Goal: Task Accomplishment & Management: Manage account settings

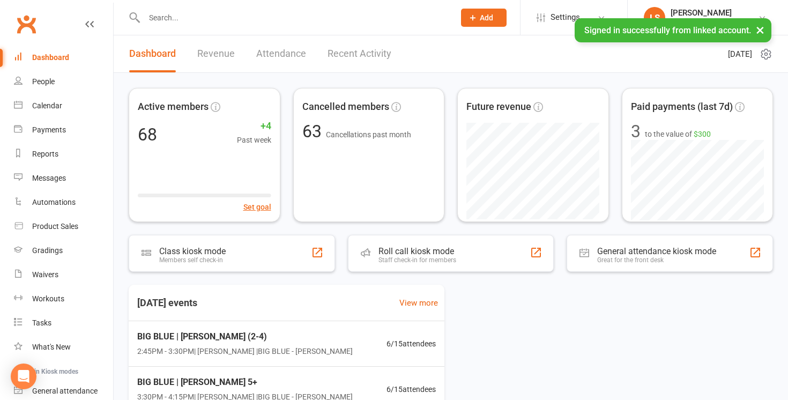
click at [292, 11] on input "text" at bounding box center [294, 17] width 306 height 15
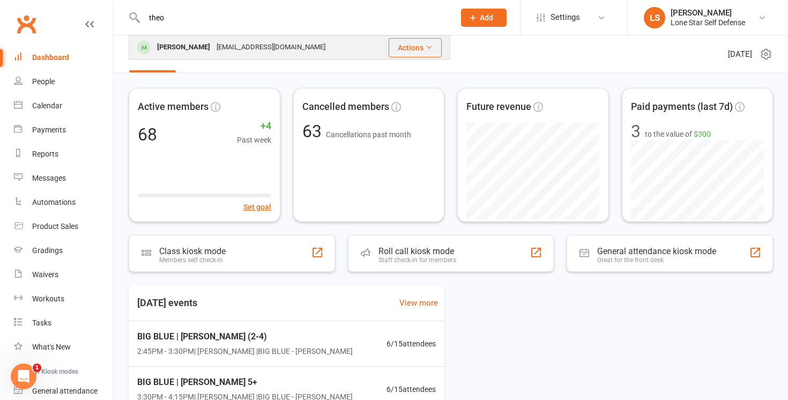
type input "theo"
click at [277, 39] on div "[PERSON_NAME] [EMAIL_ADDRESS][DOMAIN_NAME]" at bounding box center [252, 47] width 245 height 22
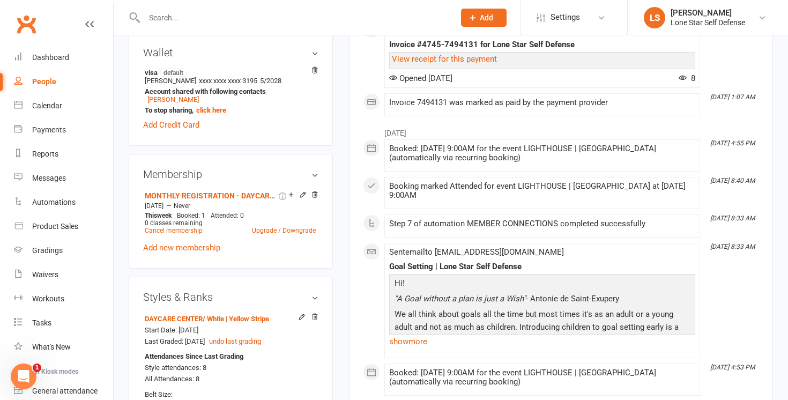
scroll to position [287, 0]
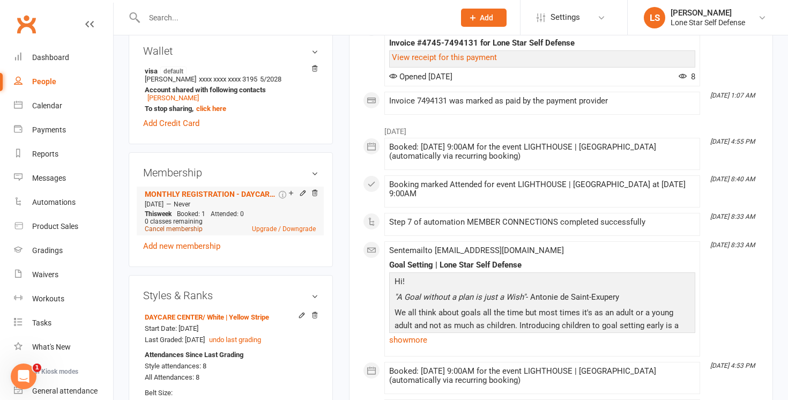
click at [191, 228] on link "Cancel membership" at bounding box center [174, 229] width 58 height 8
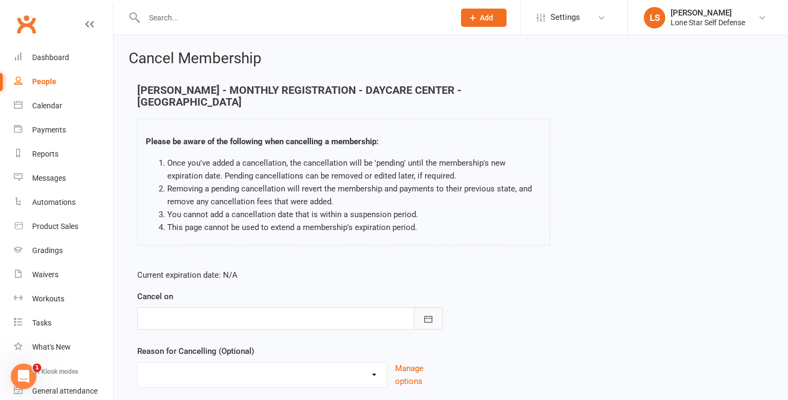
click at [438, 307] on button "button" at bounding box center [428, 318] width 29 height 23
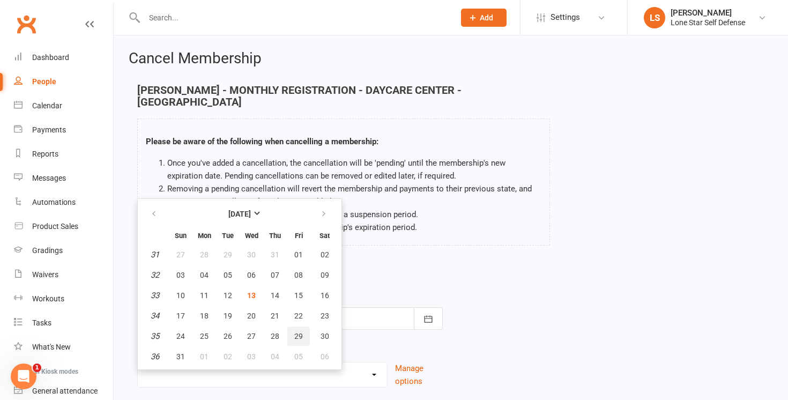
click at [299, 332] on span "29" at bounding box center [298, 336] width 9 height 9
type input "[DATE]"
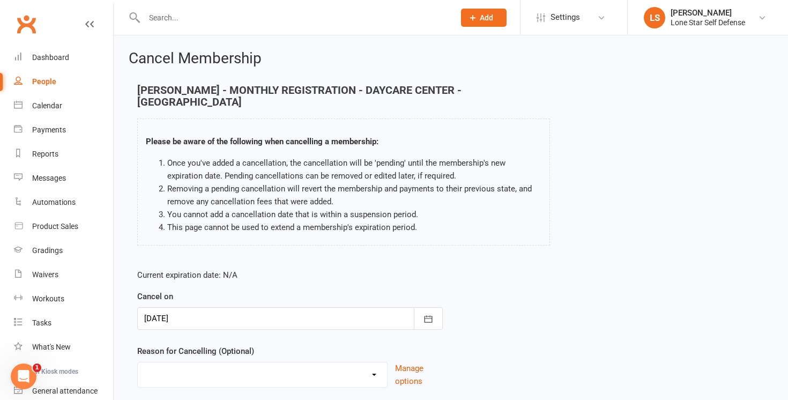
scroll to position [63, 0]
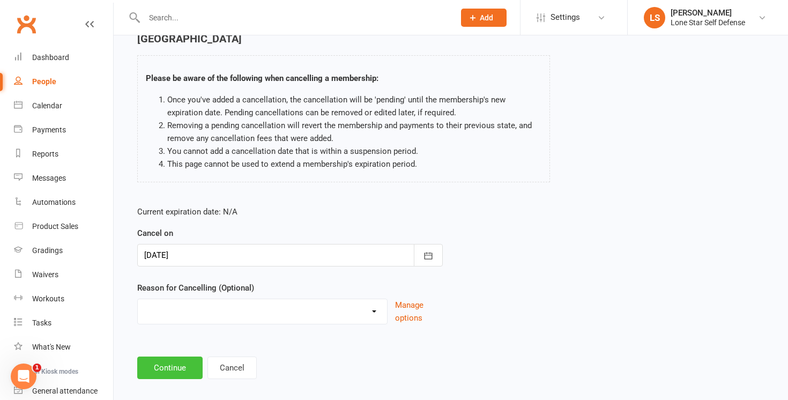
click at [150, 357] on button "Continue" at bounding box center [169, 368] width 65 height 23
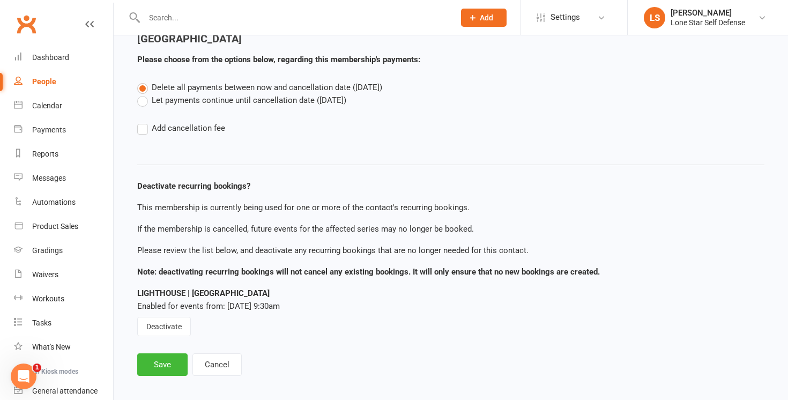
scroll to position [60, 0]
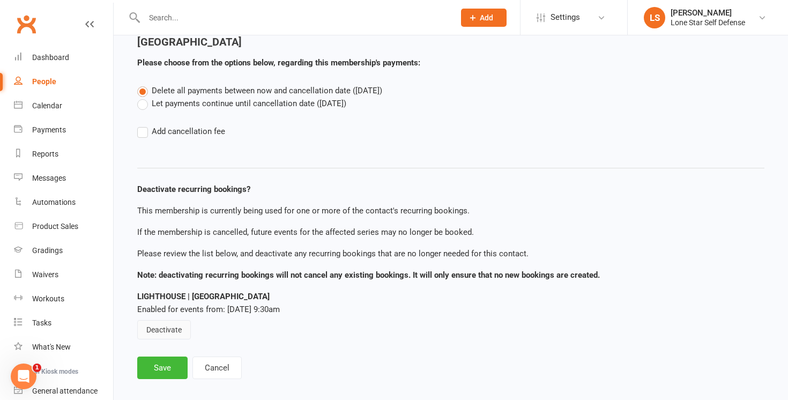
click at [158, 320] on button "Deactivate" at bounding box center [164, 329] width 54 height 19
click at [165, 359] on button "Save" at bounding box center [162, 368] width 50 height 23
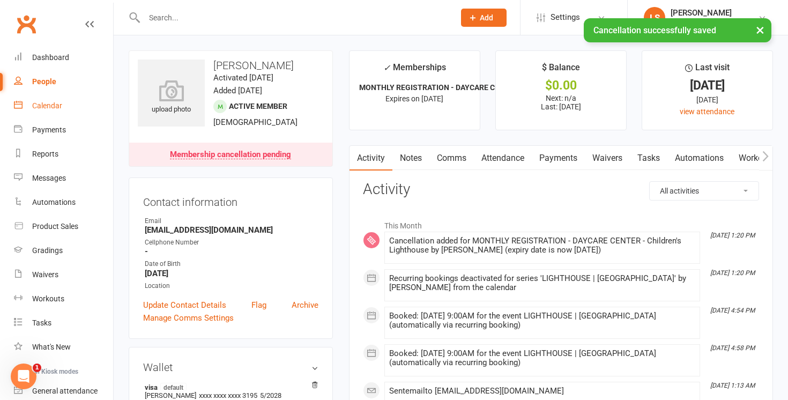
click at [56, 106] on div "Calendar" at bounding box center [47, 105] width 30 height 9
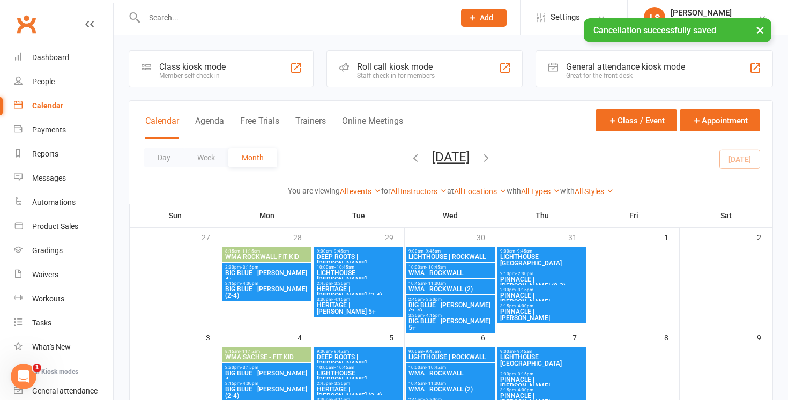
click at [492, 154] on icon "button" at bounding box center [487, 158] width 12 height 12
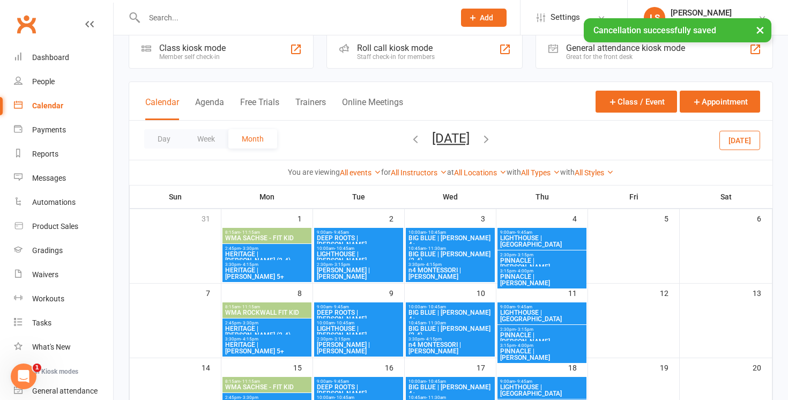
scroll to position [25, 0]
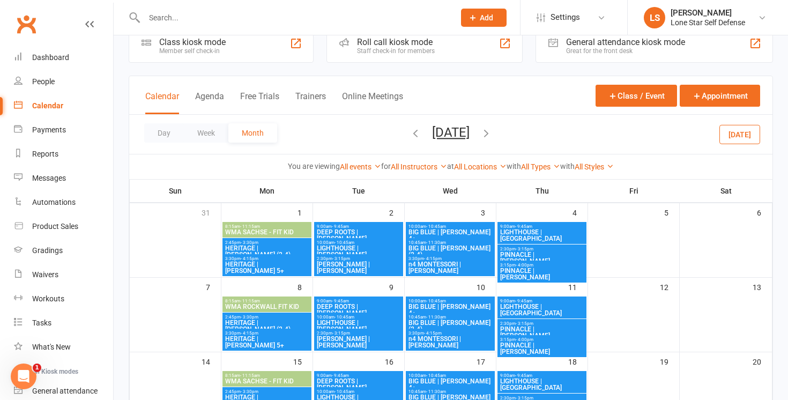
click at [575, 229] on span "LIGHTHOUSE | [GEOGRAPHIC_DATA]" at bounding box center [542, 235] width 85 height 13
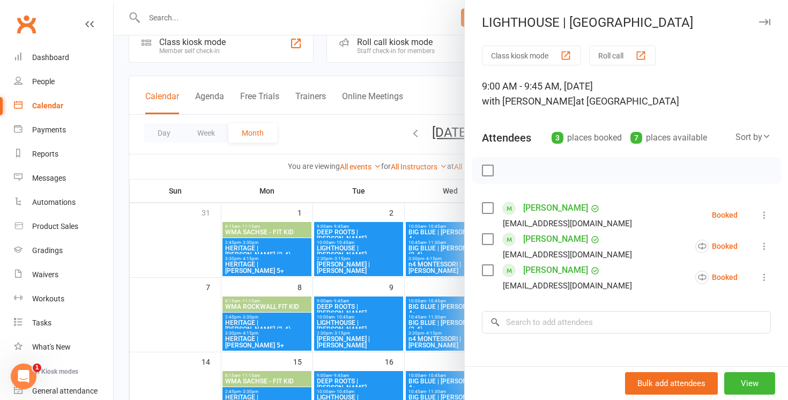
click at [761, 210] on icon at bounding box center [764, 215] width 11 height 11
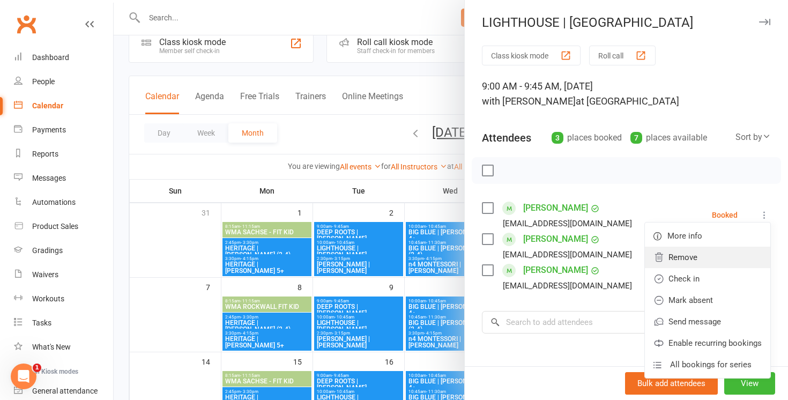
click at [702, 256] on link "Remove" at bounding box center [707, 257] width 125 height 21
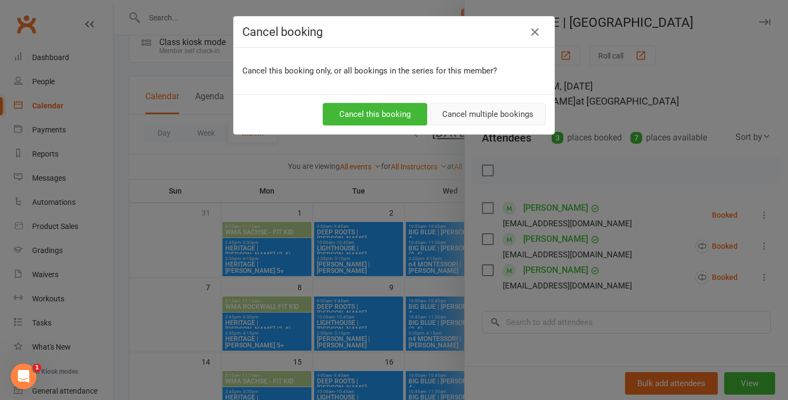
click at [470, 116] on button "Cancel multiple bookings" at bounding box center [488, 114] width 116 height 23
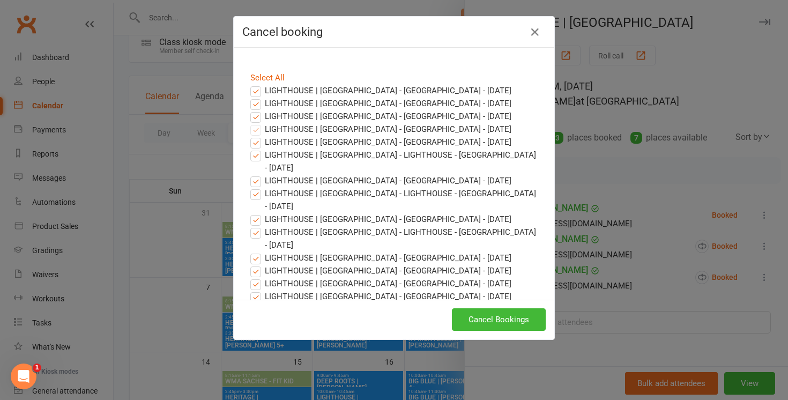
click at [258, 94] on label "LIGHTHOUSE | [GEOGRAPHIC_DATA] - [GEOGRAPHIC_DATA] - [DATE]" at bounding box center [380, 90] width 261 height 13
click at [249, 84] on input "LIGHTHOUSE | [GEOGRAPHIC_DATA] - [GEOGRAPHIC_DATA] - [DATE]" at bounding box center [245, 84] width 7 height 0
click at [258, 110] on label "LIGHTHOUSE | [GEOGRAPHIC_DATA] - [GEOGRAPHIC_DATA] - [DATE]" at bounding box center [380, 103] width 261 height 13
click at [249, 97] on input "LIGHTHOUSE | [GEOGRAPHIC_DATA] - [GEOGRAPHIC_DATA] - [DATE]" at bounding box center [245, 97] width 7 height 0
click at [255, 123] on label "LIGHTHOUSE | [GEOGRAPHIC_DATA] - [GEOGRAPHIC_DATA] - [DATE]" at bounding box center [380, 116] width 261 height 13
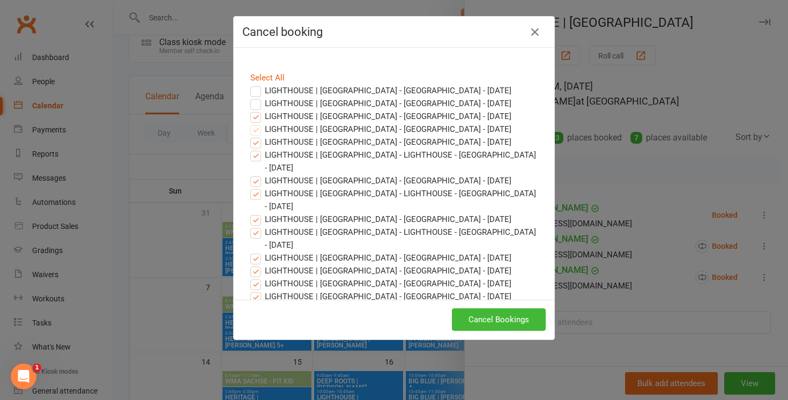
click at [249, 110] on input "LIGHTHOUSE | [GEOGRAPHIC_DATA] - [GEOGRAPHIC_DATA] - [DATE]" at bounding box center [245, 110] width 7 height 0
click at [471, 308] on div "Cancel Bookings" at bounding box center [394, 320] width 321 height 40
click at [474, 318] on button "Cancel Bookings" at bounding box center [499, 319] width 94 height 23
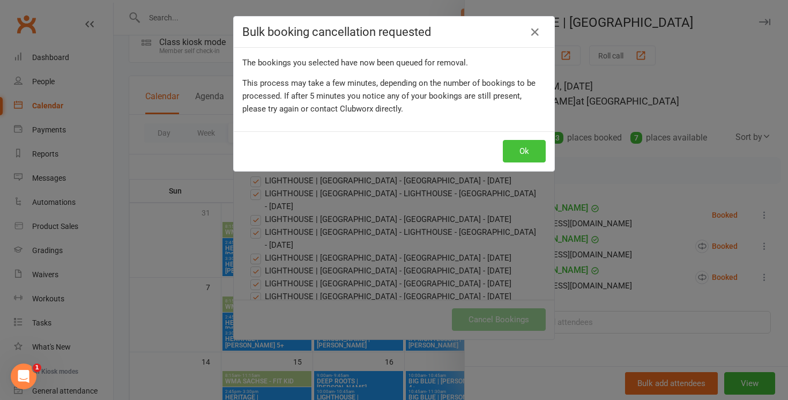
click at [528, 150] on button "Ok" at bounding box center [524, 151] width 43 height 23
